Goal: Task Accomplishment & Management: Manage account settings

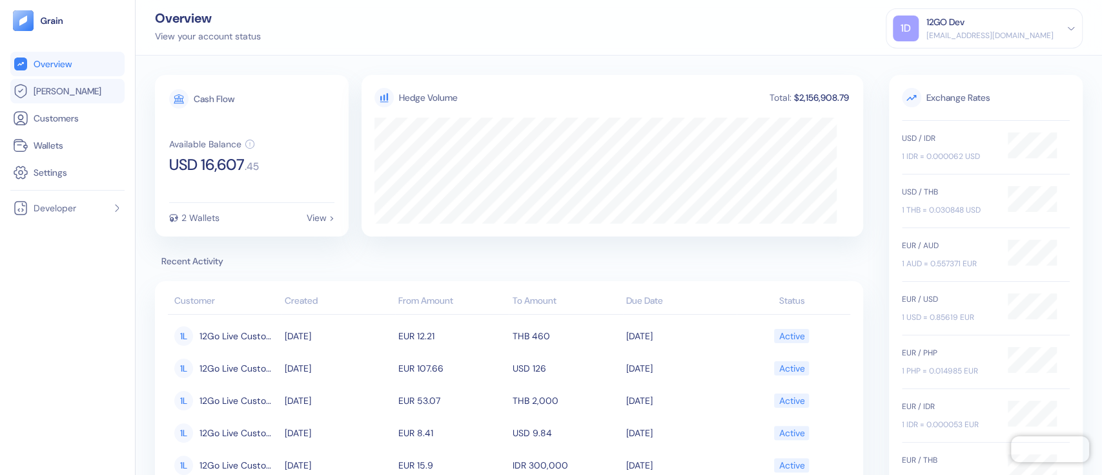
click at [54, 88] on span "[PERSON_NAME]" at bounding box center [68, 91] width 68 height 13
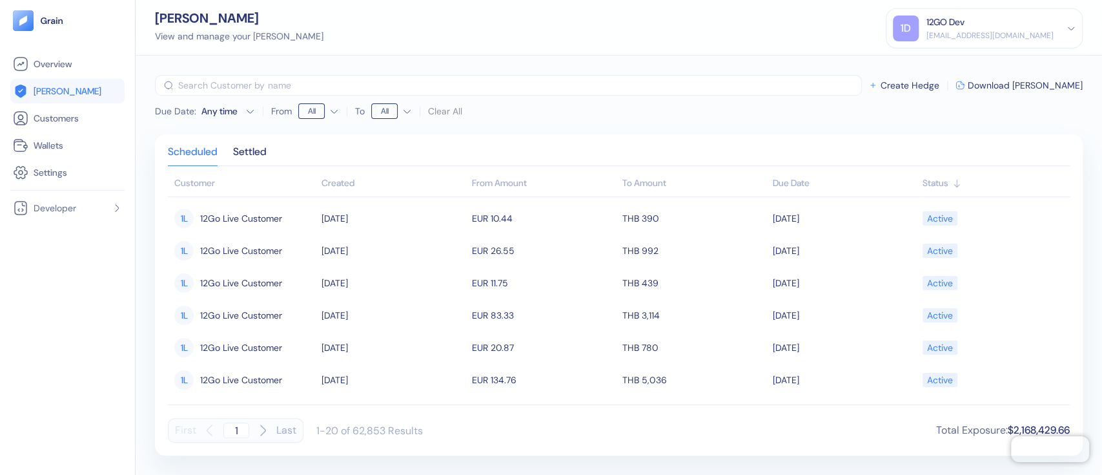
click at [943, 34] on div "[EMAIL_ADDRESS][DOMAIN_NAME]" at bounding box center [990, 36] width 127 height 12
click at [919, 67] on div "Sign Out" at bounding box center [928, 64] width 36 height 14
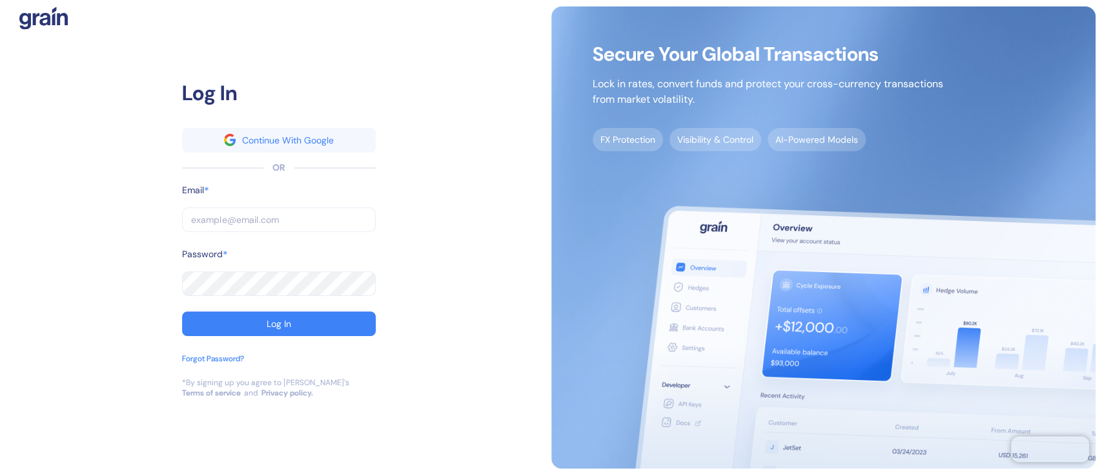
click at [274, 216] on input "text" at bounding box center [279, 219] width 194 height 25
type input "s"
type input "st"
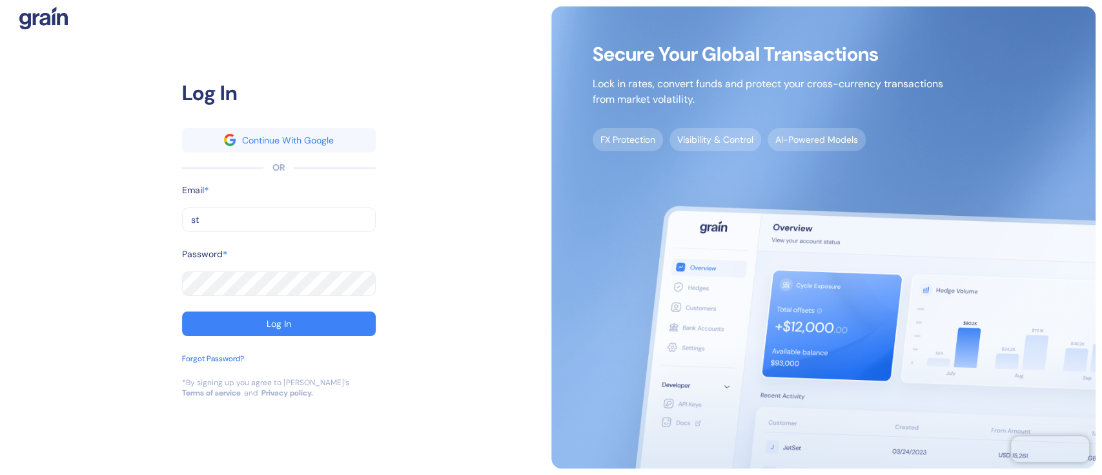
type input "stu"
type input "stub"
type input "[EMAIL_ADDRESS][DOMAIN_NAME]"
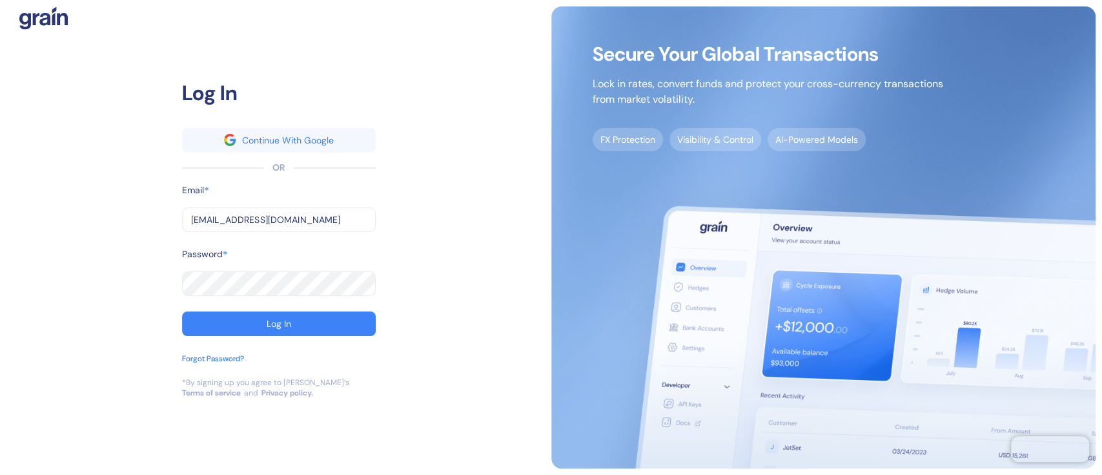
type input "[EMAIL_ADDRESS][DOMAIN_NAME]"
